Goal: Task Accomplishment & Management: Use online tool/utility

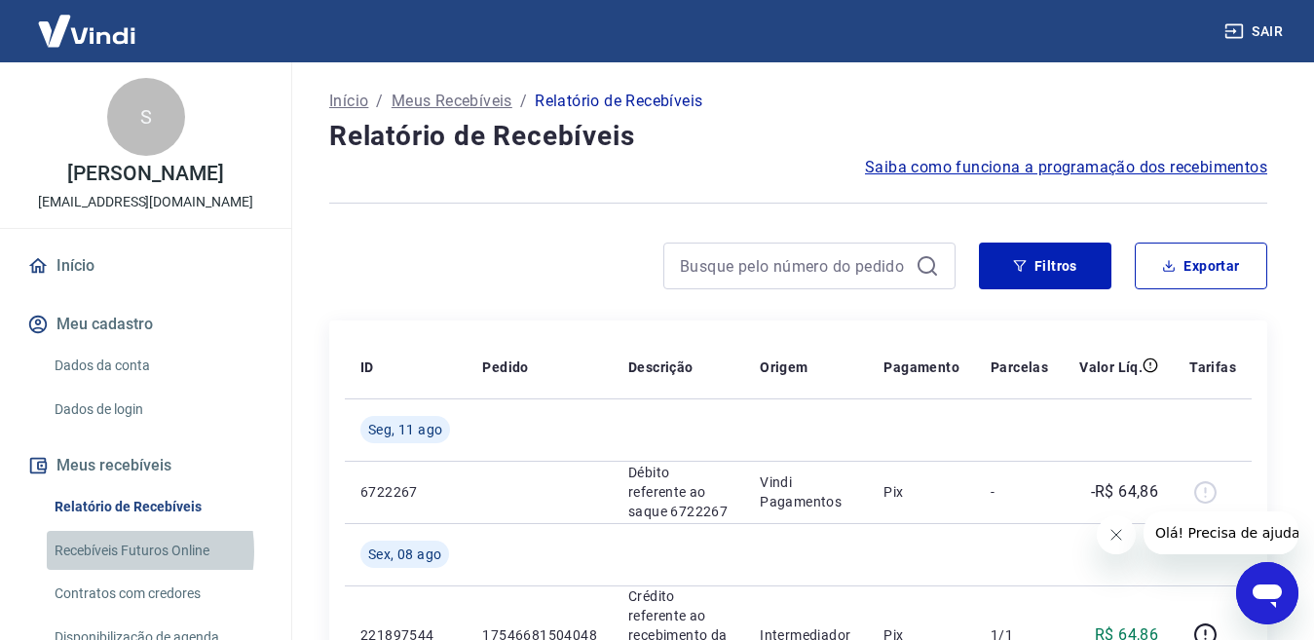
click at [107, 550] on link "Recebíveis Futuros Online" at bounding box center [157, 551] width 221 height 40
